Goal: Information Seeking & Learning: Check status

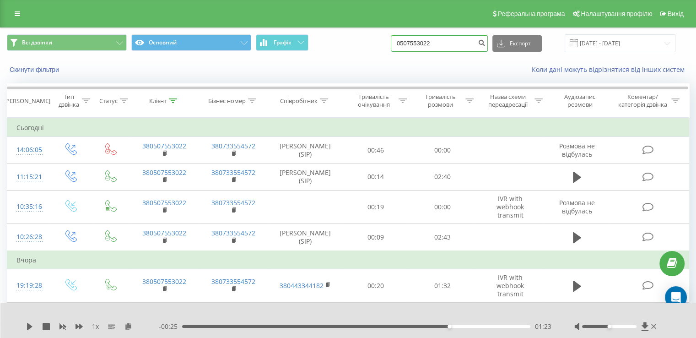
drag, startPoint x: 446, startPoint y: 46, endPoint x: 339, endPoint y: 44, distance: 106.7
click at [339, 44] on div "Всі дзвінки Основний Графік 0507553022 Експорт .csv .xls .xlsx [DATE] - [DATE]" at bounding box center [348, 43] width 683 height 18
paste input "997582240"
type input "0997582240"
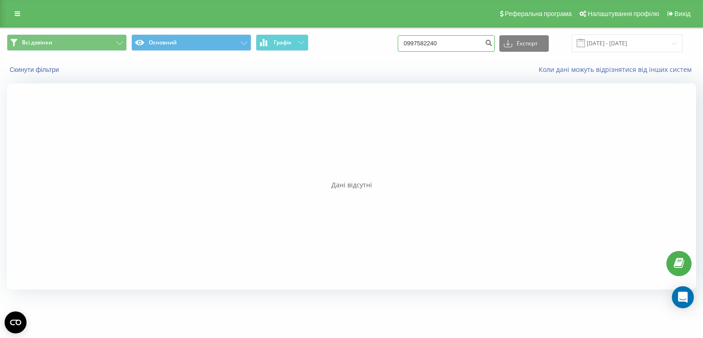
click at [466, 49] on input "0997582240" at bounding box center [446, 43] width 97 height 16
click at [417, 44] on input "0997582240" at bounding box center [446, 43] width 97 height 16
click at [459, 48] on input "0997582240" at bounding box center [446, 43] width 97 height 16
